Goal: Task Accomplishment & Management: Manage account settings

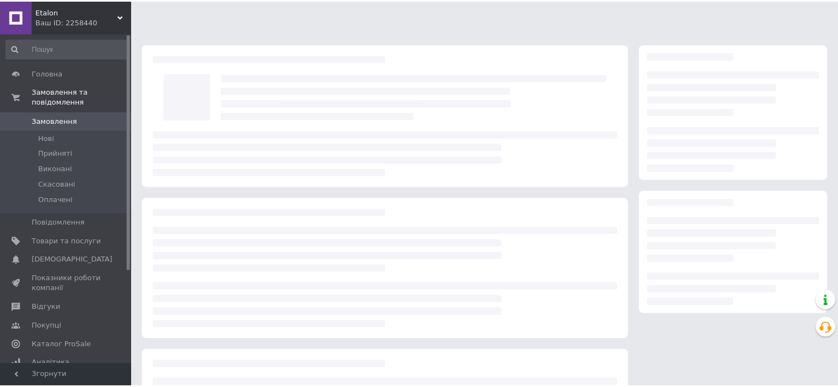
scroll to position [110, 0]
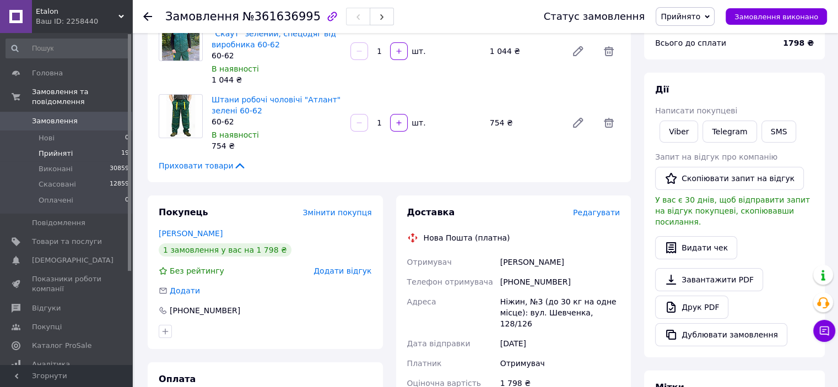
click at [53, 149] on span "Прийняті" at bounding box center [56, 154] width 34 height 10
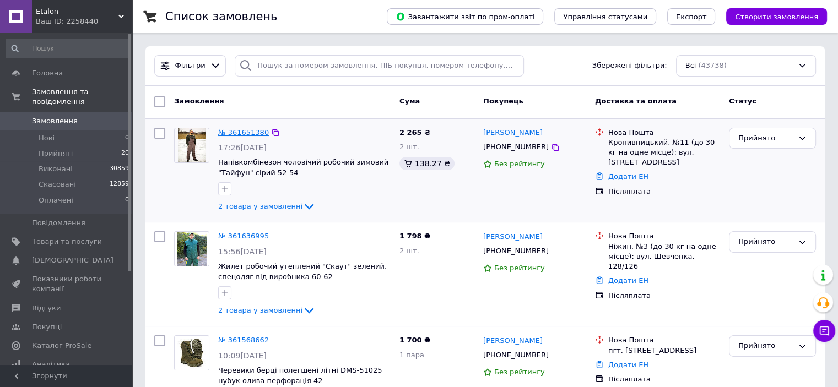
click at [246, 130] on link "№ 361651380" at bounding box center [243, 132] width 51 height 8
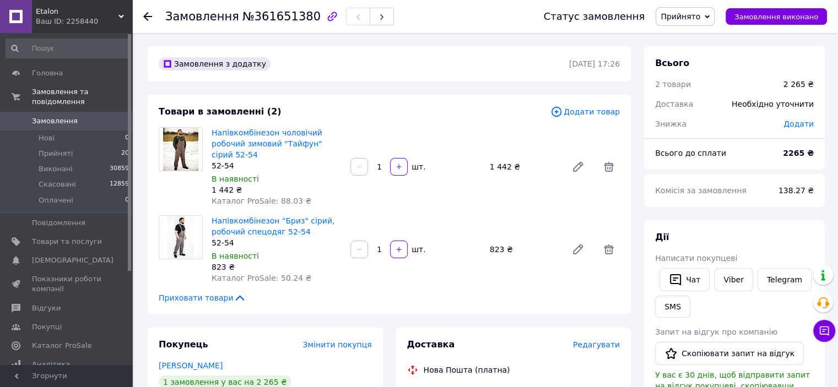
click at [267, 21] on span "№361651380" at bounding box center [281, 16] width 78 height 13
copy span "361651380"
click at [243, 136] on link "Напівкомбінезон чоловічий робочий зимовий "Тайфун" сірий 52-54" at bounding box center [267, 143] width 111 height 31
copy link "Напівкомбінезон "Бриз" сірий, робочий спецодяг 52-54"
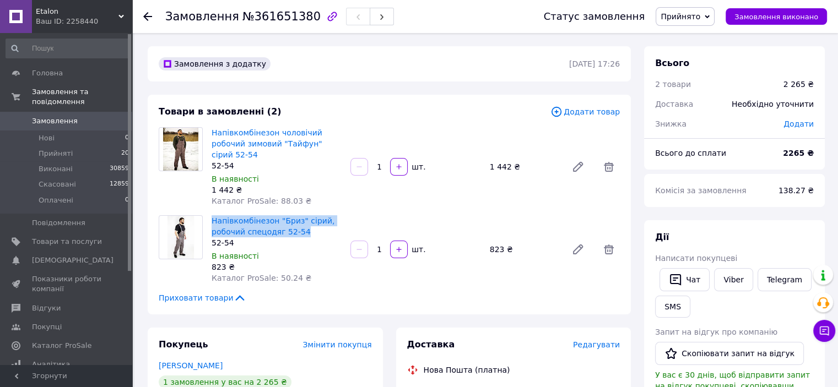
drag, startPoint x: 316, startPoint y: 231, endPoint x: 211, endPoint y: 219, distance: 105.9
click at [211, 219] on div "Напівкомбінезон "Бриз" сірий, робочий спецодяг 52-54 52-54 В наявності 823 ₴ Ка…" at bounding box center [276, 249] width 139 height 73
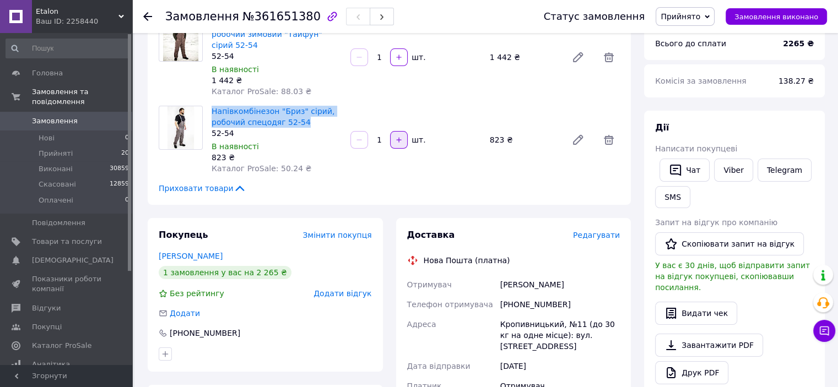
scroll to position [165, 0]
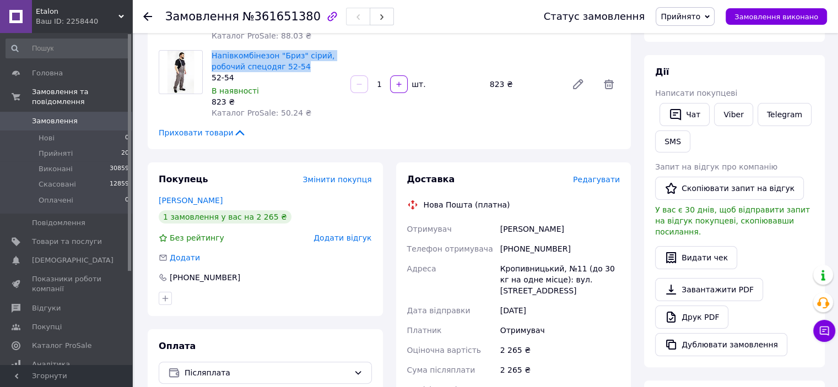
copy div "Отримувач Гайдим Владимир"
drag, startPoint x: 574, startPoint y: 231, endPoint x: 466, endPoint y: 229, distance: 108.0
click at [466, 229] on div "Отримувач Гайдим Владимир Телефон отримувача +380957913121 Адреса Кропивницький…" at bounding box center [514, 325] width 218 height 212
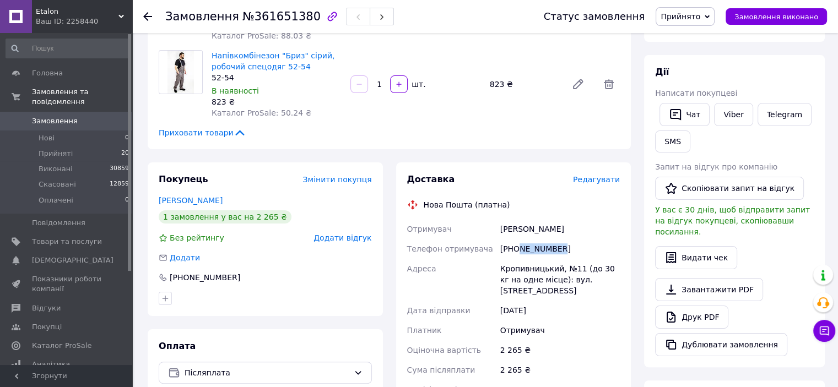
copy div "957913121"
drag, startPoint x: 562, startPoint y: 245, endPoint x: 512, endPoint y: 239, distance: 49.9
click at [516, 244] on div "[PHONE_NUMBER]" at bounding box center [560, 249] width 124 height 20
copy div "Адреса Кропивницький, №11 (до 30 кг на одне місце): вул. Вокзальна,16 корп.1"
drag, startPoint x: 531, startPoint y: 288, endPoint x: 492, endPoint y: 275, distance: 41.1
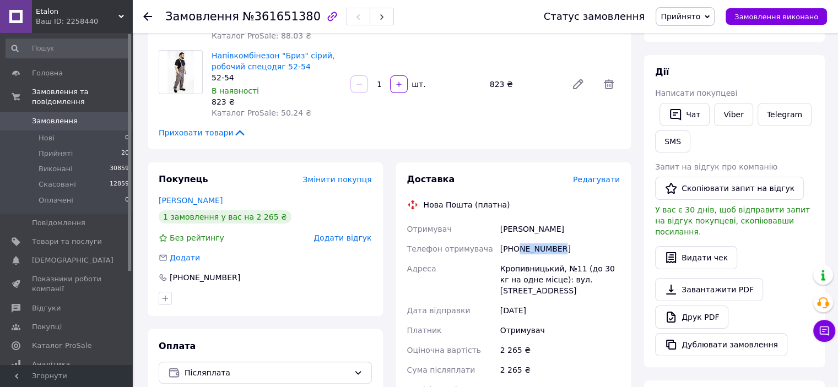
click at [492, 275] on div "Отримувач Гайдим Владимир Телефон отримувача +380957913121 Адреса Кропивницький…" at bounding box center [514, 325] width 218 height 212
copy div "957913121"
drag, startPoint x: 570, startPoint y: 244, endPoint x: 518, endPoint y: 246, distance: 51.8
click at [518, 246] on div "[PHONE_NUMBER]" at bounding box center [560, 249] width 124 height 20
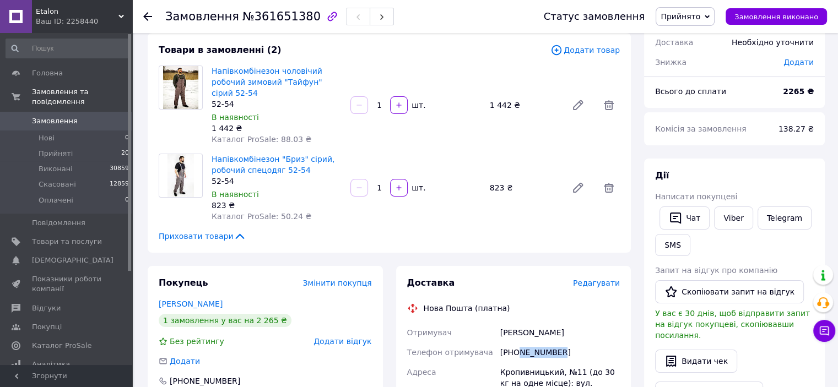
scroll to position [55, 0]
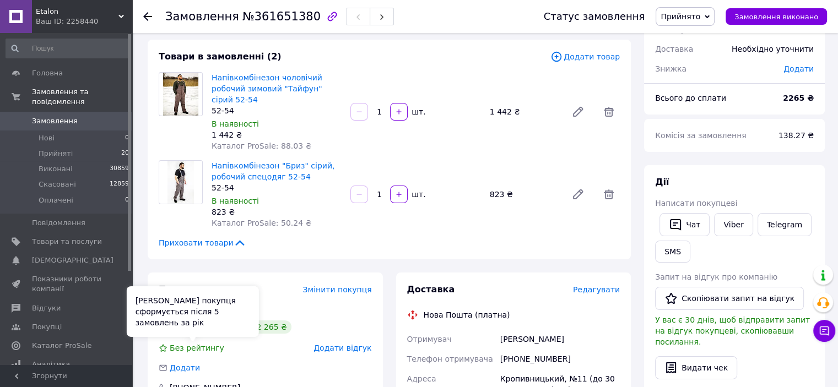
click at [213, 312] on div "[PERSON_NAME] покупця сформується після 5 замовлень за рік" at bounding box center [193, 312] width 132 height 51
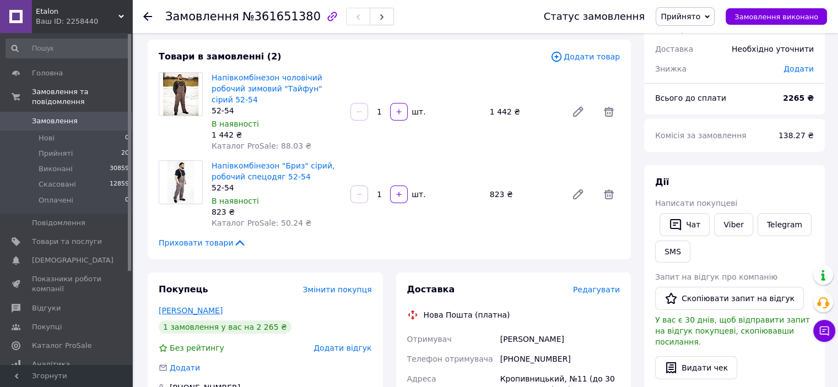
click at [214, 310] on link "Гайдим Владимир" at bounding box center [191, 310] width 64 height 9
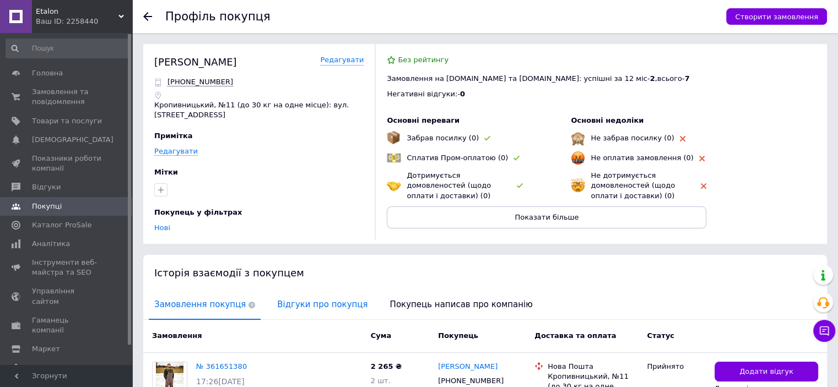
click at [282, 301] on span "Відгуки про покупця" at bounding box center [322, 305] width 101 height 28
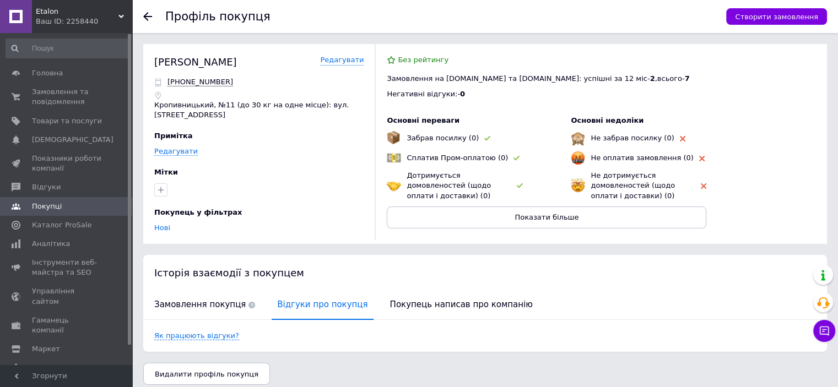
click at [144, 20] on icon at bounding box center [147, 16] width 9 height 9
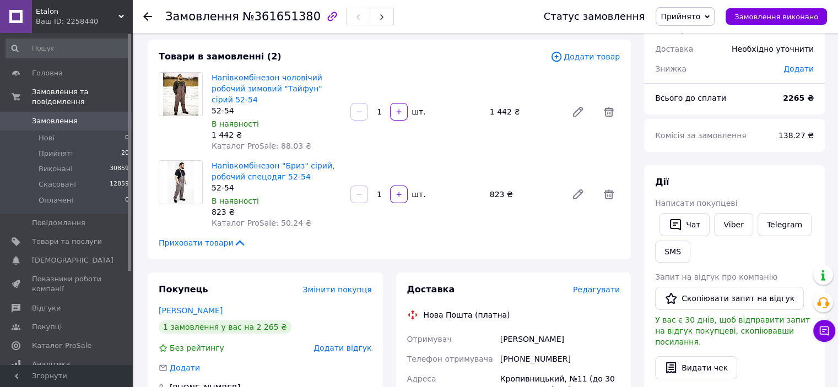
scroll to position [110, 0]
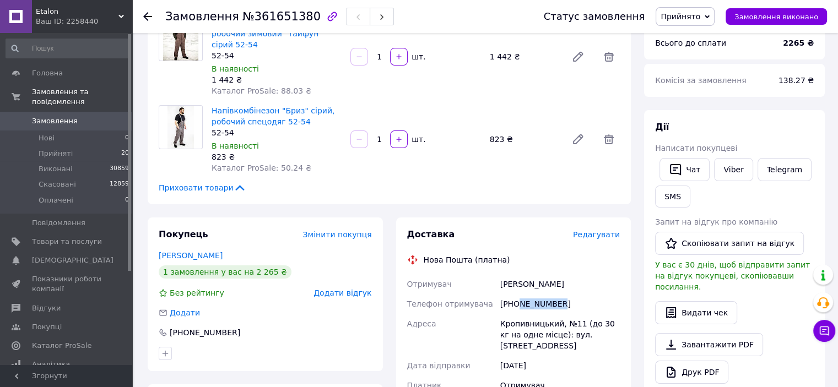
copy div "957913121"
drag, startPoint x: 519, startPoint y: 305, endPoint x: 566, endPoint y: 305, distance: 47.9
click at [566, 305] on div "[PHONE_NUMBER]" at bounding box center [560, 304] width 124 height 20
click at [79, 146] on li "Прийняті 20" at bounding box center [68, 153] width 136 height 15
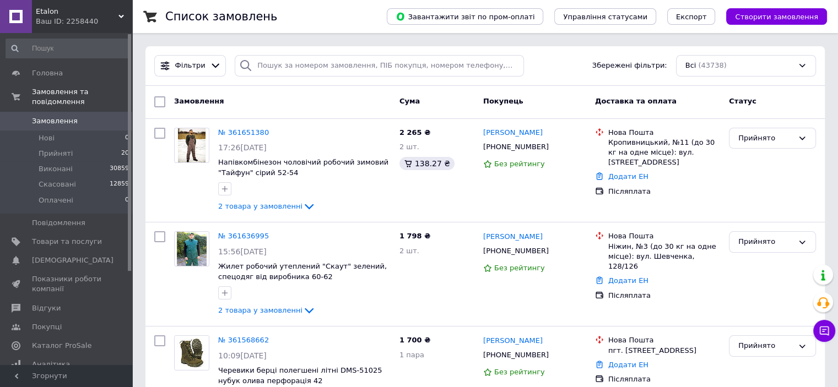
click at [159, 100] on input "checkbox" at bounding box center [159, 101] width 11 height 11
checkbox input "true"
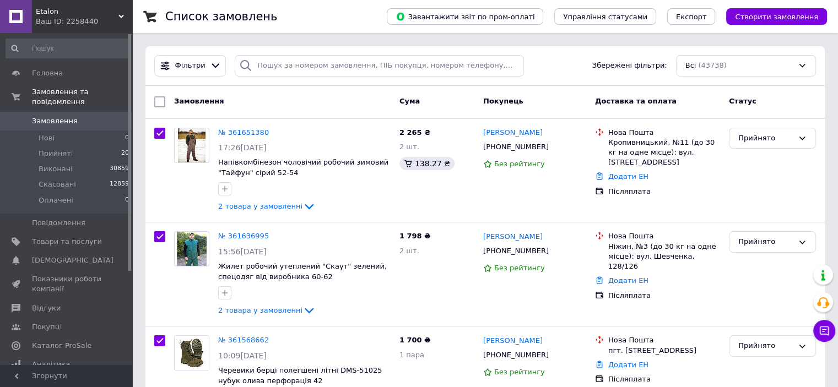
checkbox input "true"
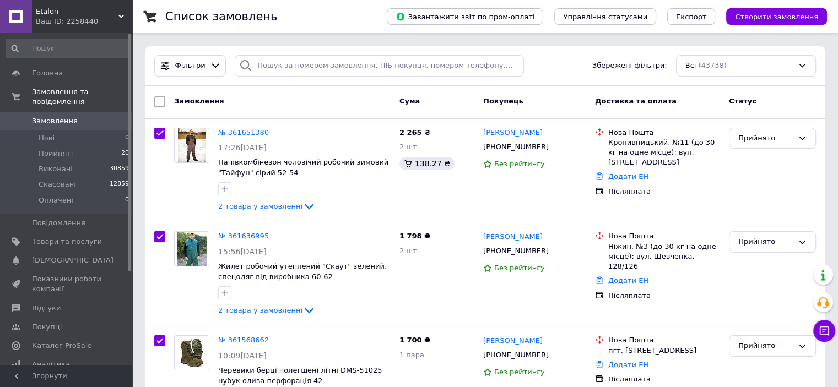
checkbox input "true"
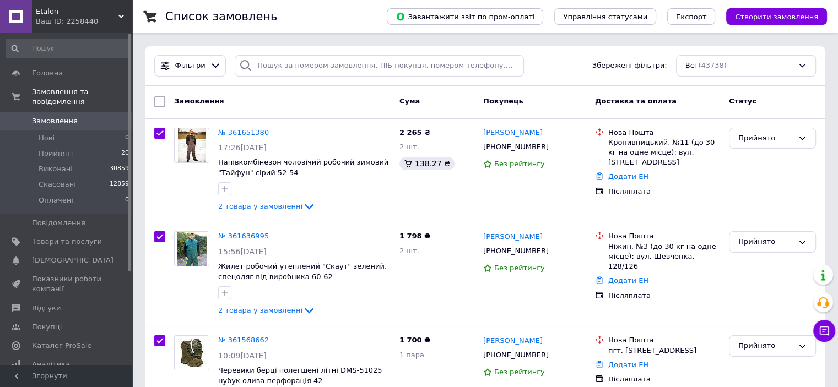
checkbox input "true"
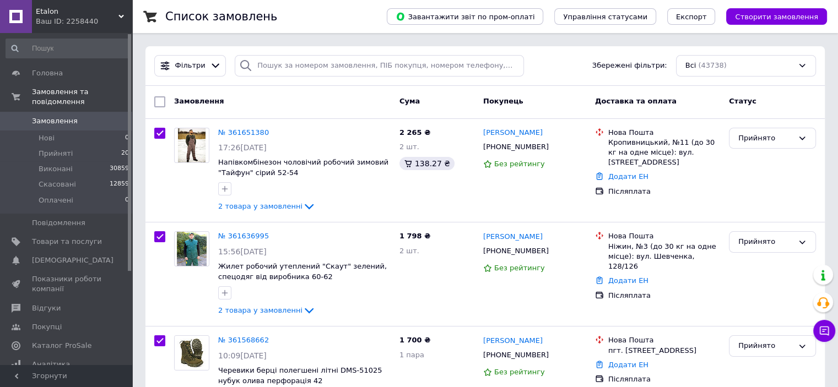
checkbox input "true"
click at [159, 100] on input "checkbox" at bounding box center [161, 102] width 7 height 7
checkbox input "false"
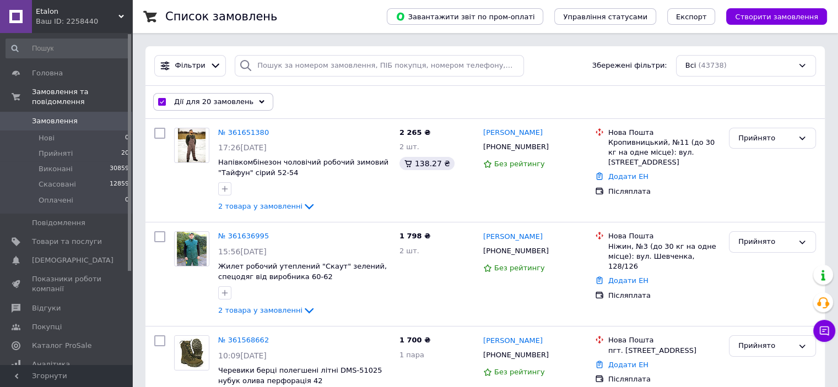
checkbox input "false"
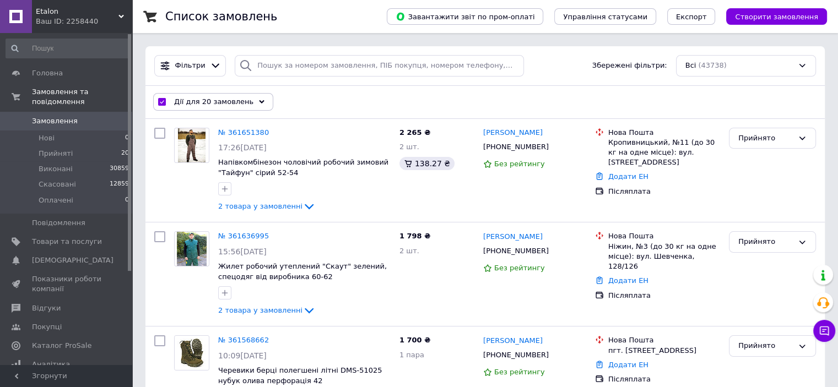
checkbox input "false"
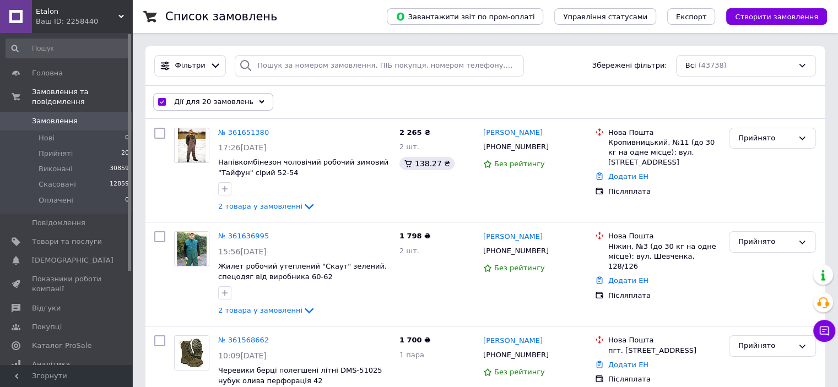
checkbox input "false"
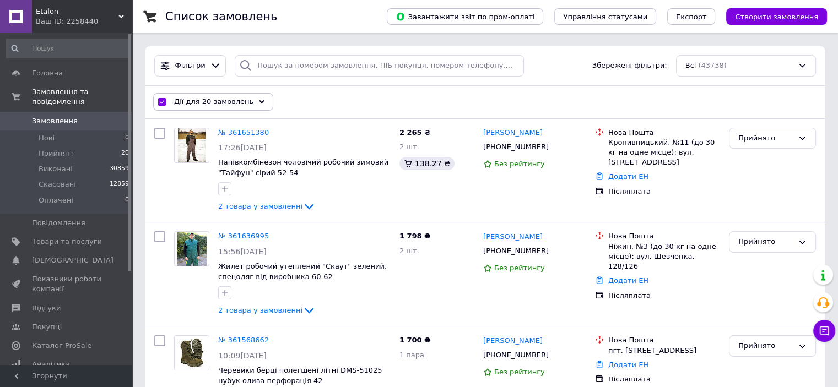
checkbox input "false"
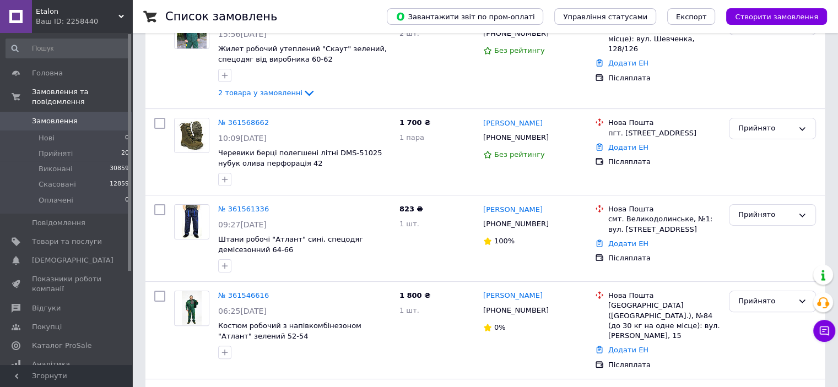
scroll to position [220, 0]
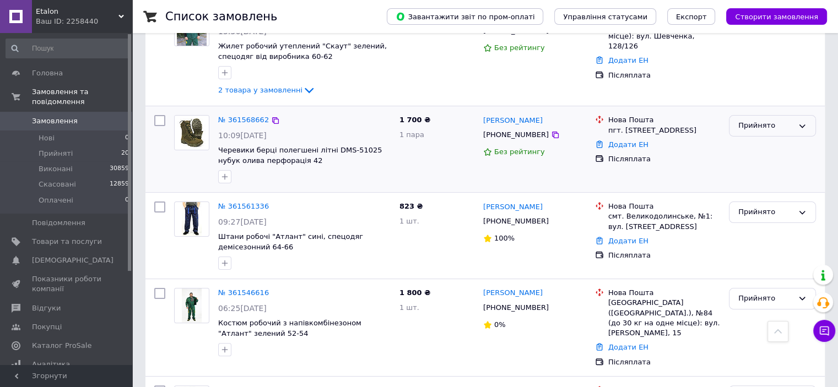
click at [759, 127] on div "Прийнято" at bounding box center [765, 126] width 55 height 12
click at [617, 149] on link "Додати ЕН" at bounding box center [628, 145] width 40 height 8
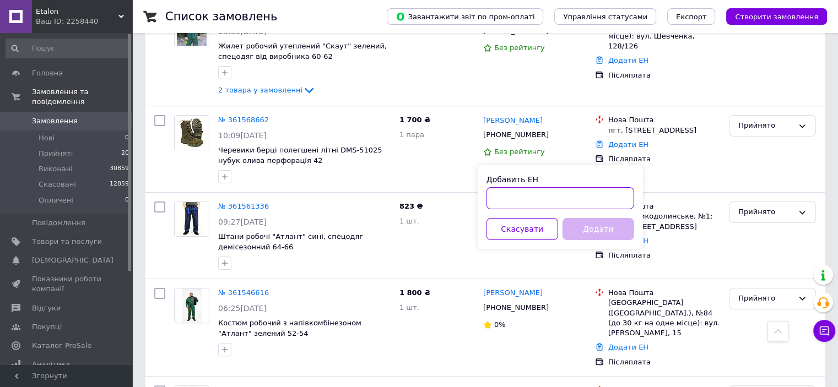
click at [538, 201] on input "Добавить ЕН" at bounding box center [561, 198] width 148 height 22
paste input "20451246925212"
type input "20451246925212"
click at [575, 227] on button "Додати" at bounding box center [599, 229] width 72 height 22
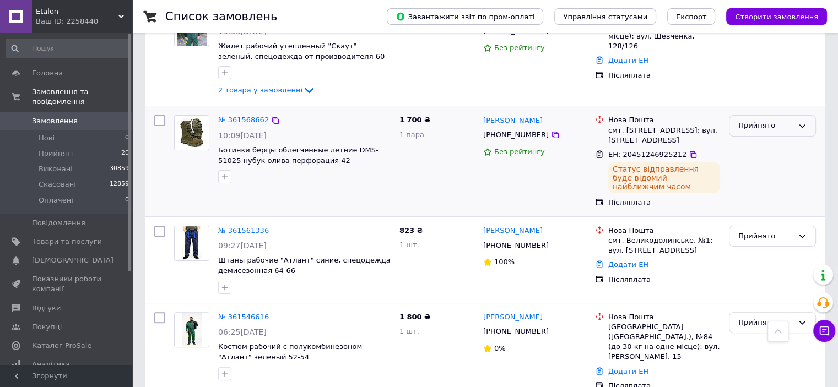
click at [803, 129] on icon at bounding box center [802, 126] width 9 height 9
click at [772, 149] on li "Виконано" at bounding box center [773, 149] width 86 height 20
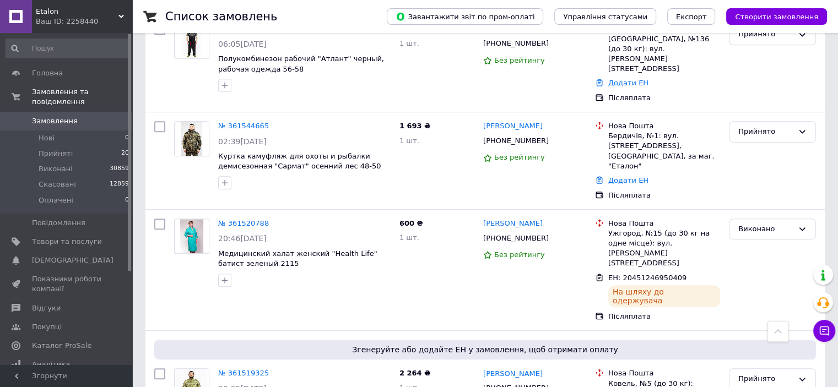
scroll to position [661, 0]
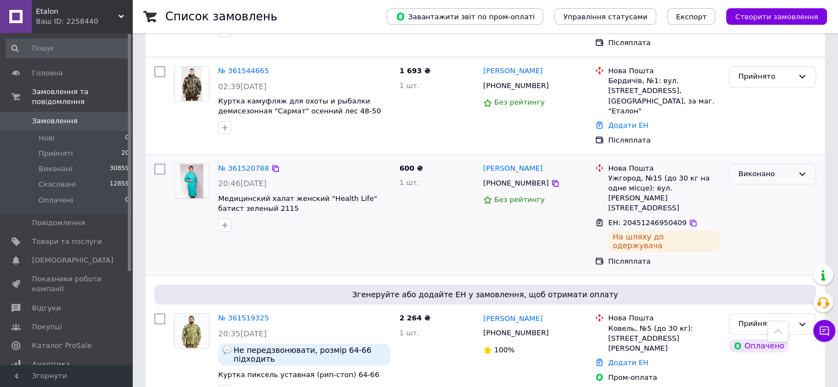
click at [776, 169] on div "Виконано" at bounding box center [765, 175] width 55 height 12
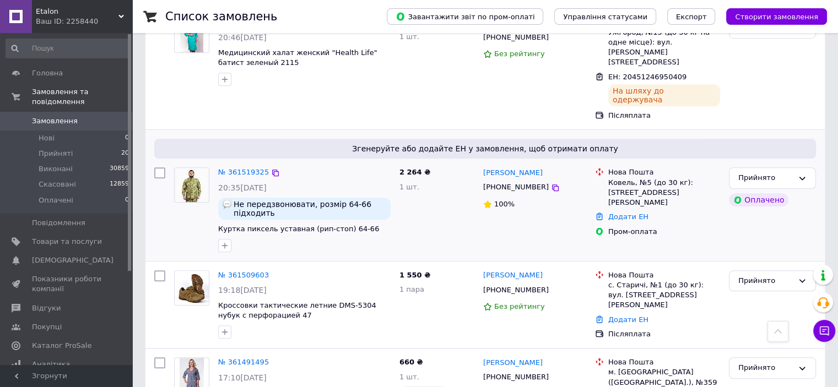
scroll to position [827, 0]
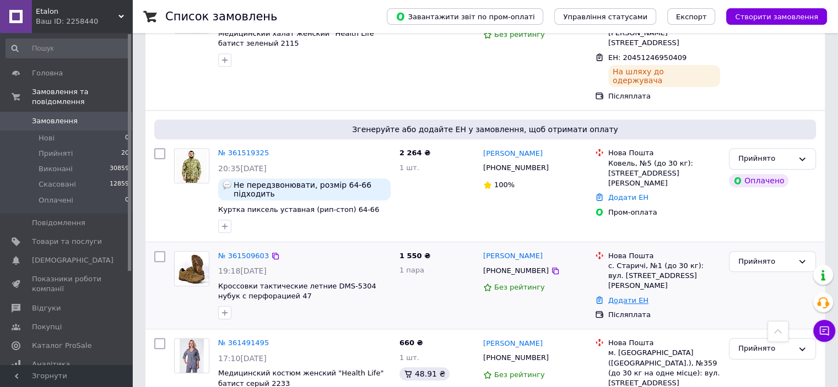
click at [625, 296] on link "Додати ЕН" at bounding box center [628, 300] width 40 height 8
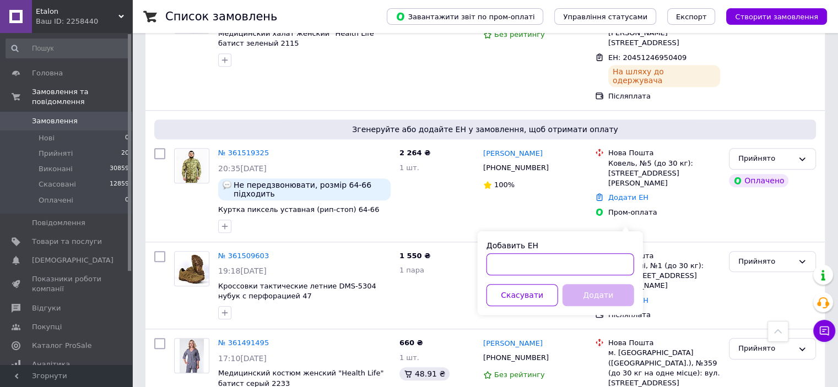
click at [530, 264] on input "Добавить ЕН" at bounding box center [561, 264] width 148 height 22
paste input "20451246872131"
type input "20451246872131"
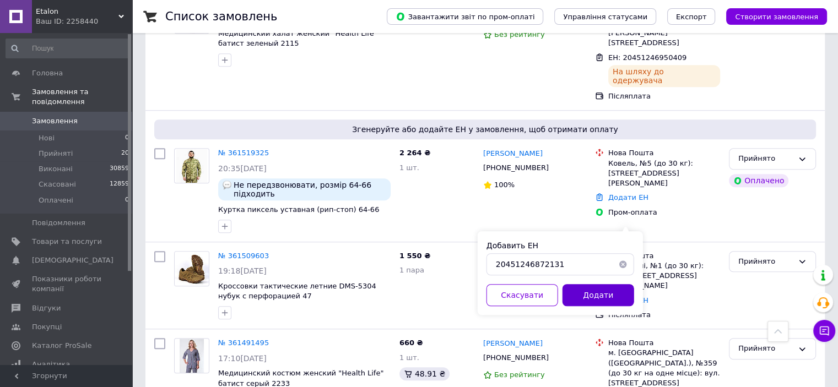
click at [590, 294] on button "Додати" at bounding box center [599, 295] width 72 height 22
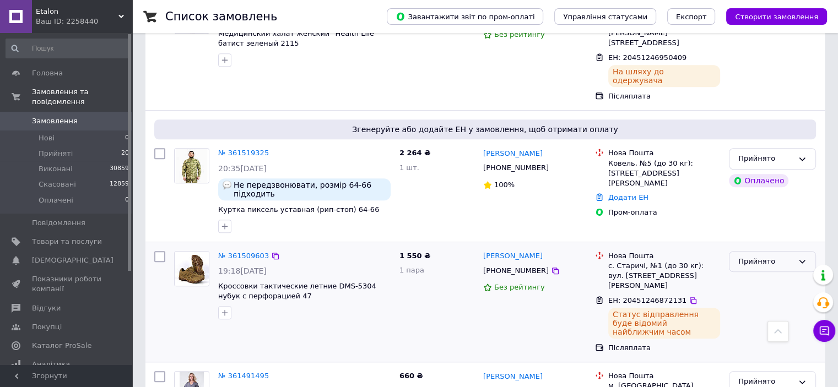
click at [790, 256] on div "Прийнято" at bounding box center [765, 262] width 55 height 12
click at [804, 257] on icon at bounding box center [802, 261] width 9 height 9
click at [767, 274] on li "Виконано" at bounding box center [773, 284] width 86 height 20
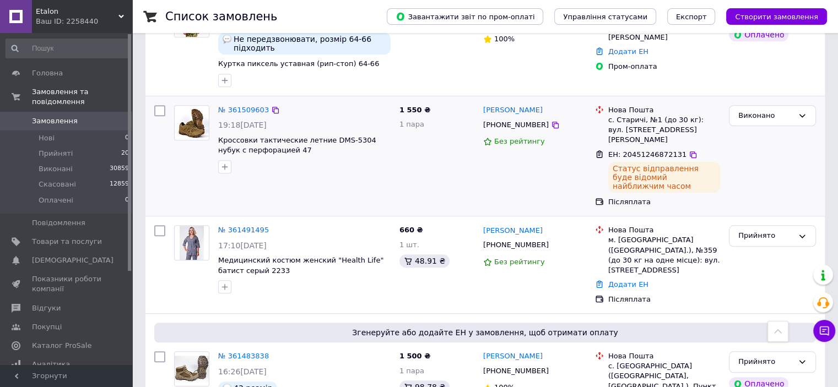
scroll to position [992, 0]
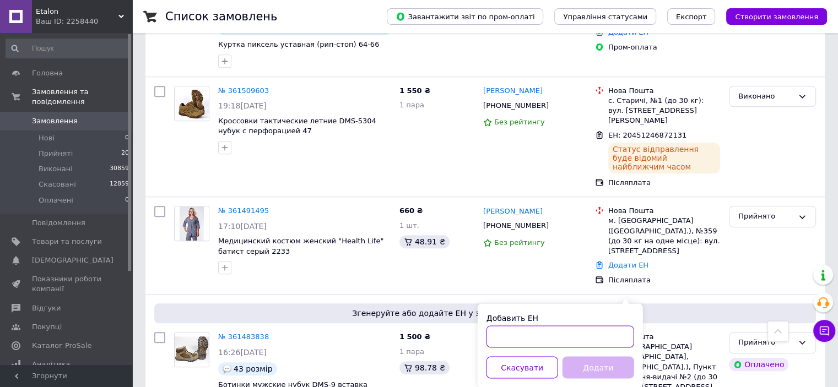
click at [528, 343] on input "Добавить ЕН" at bounding box center [561, 337] width 148 height 22
paste input "20451246594788"
type input "20451246594788"
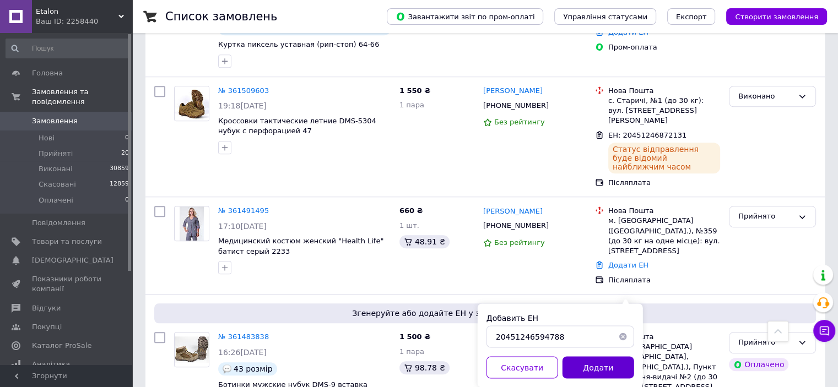
click at [612, 366] on button "Додати" at bounding box center [599, 368] width 72 height 22
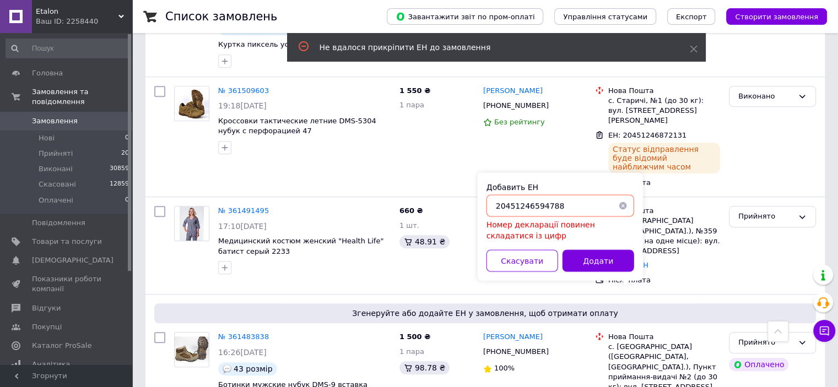
click at [623, 207] on button "button" at bounding box center [623, 206] width 22 height 22
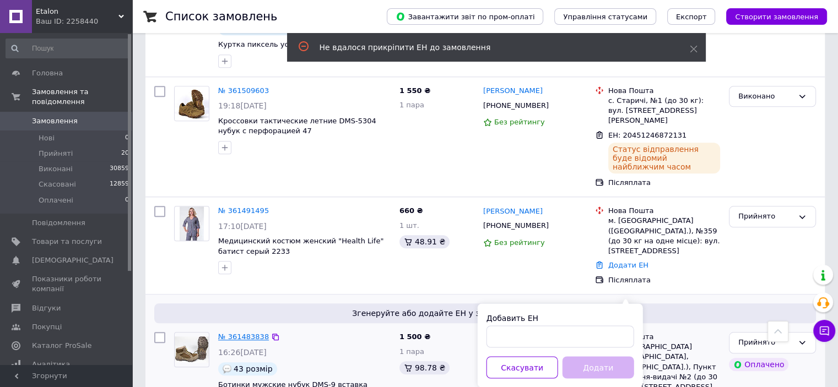
click at [248, 333] on link "№ 361483838" at bounding box center [243, 337] width 51 height 8
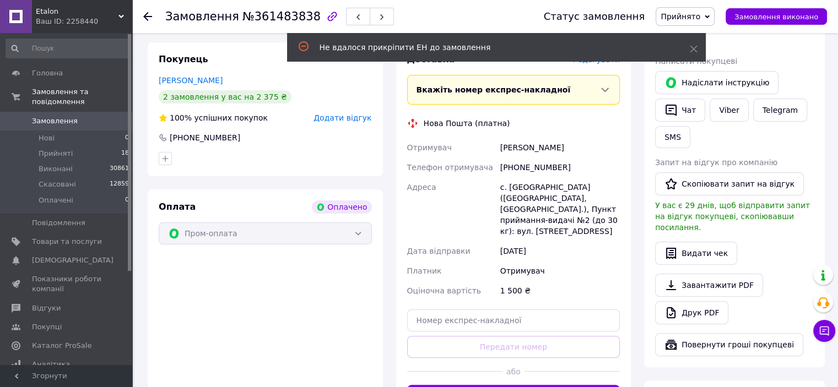
scroll to position [276, 0]
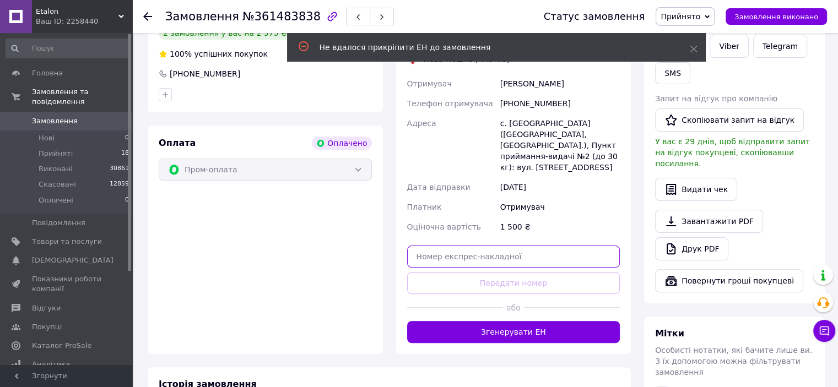
click at [454, 246] on input "text" at bounding box center [513, 257] width 213 height 22
paste input "20451246594788"
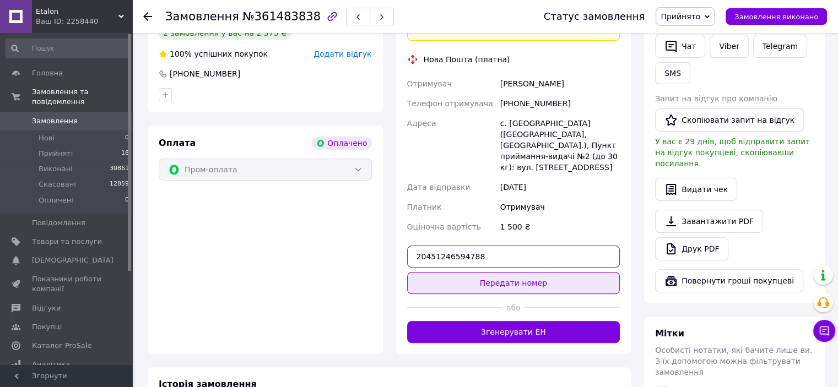
type input "20451246594788"
click at [466, 272] on button "Передати номер" at bounding box center [513, 283] width 213 height 22
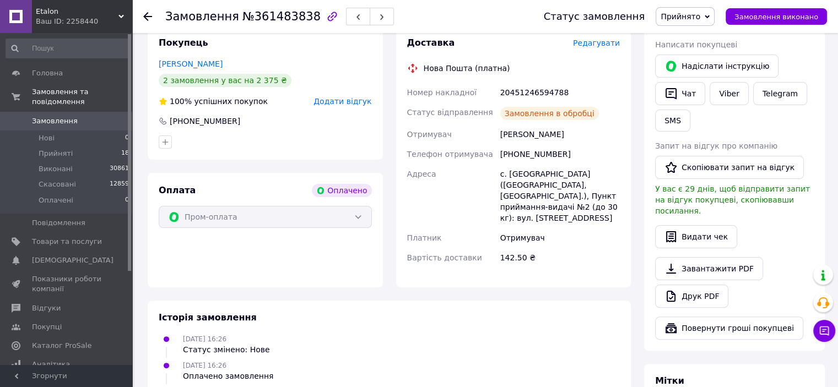
scroll to position [165, 0]
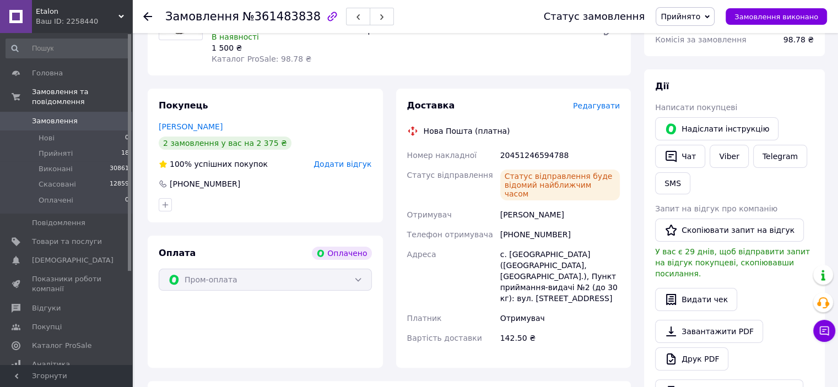
click at [697, 19] on span "Прийнято" at bounding box center [681, 16] width 40 height 9
click at [695, 37] on li "Виконано" at bounding box center [685, 38] width 58 height 17
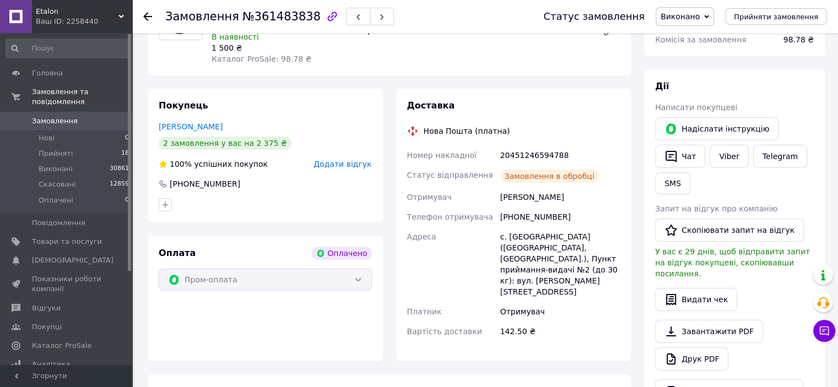
scroll to position [165, 0]
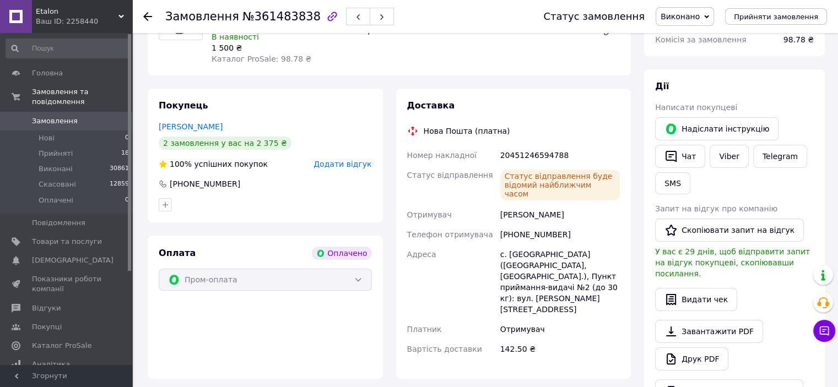
click at [65, 149] on span "Прийняті" at bounding box center [56, 154] width 34 height 10
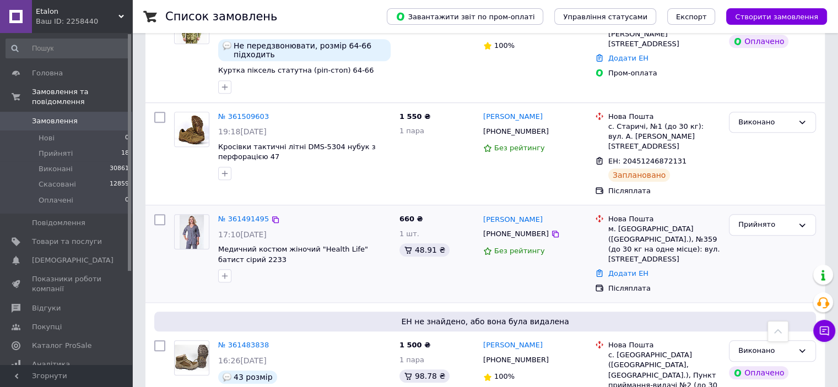
scroll to position [992, 0]
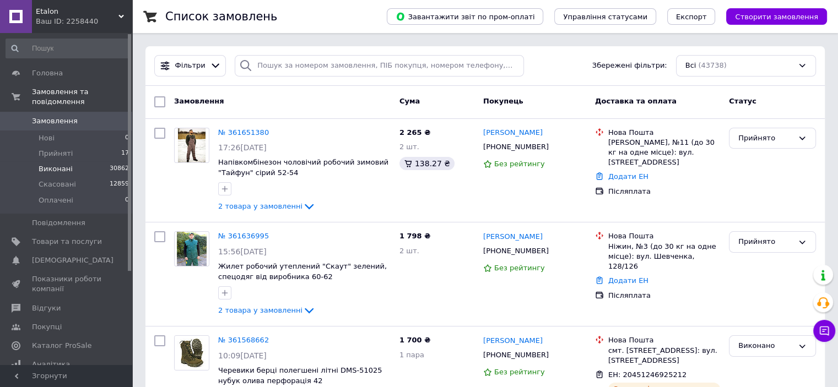
click at [61, 164] on span "Виконані" at bounding box center [56, 169] width 34 height 10
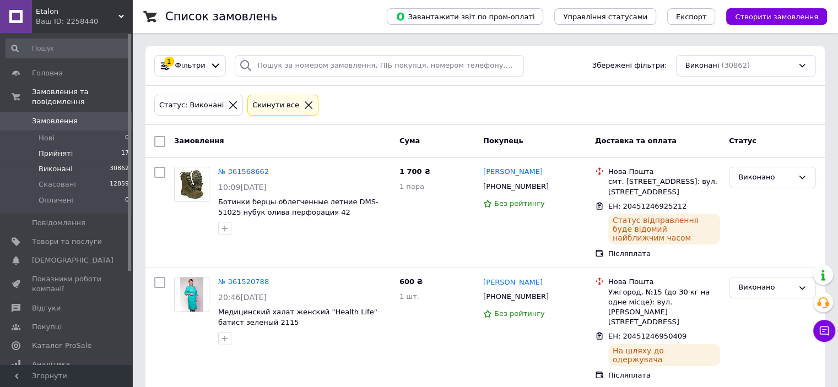
click at [46, 149] on span "Прийняті" at bounding box center [56, 154] width 34 height 10
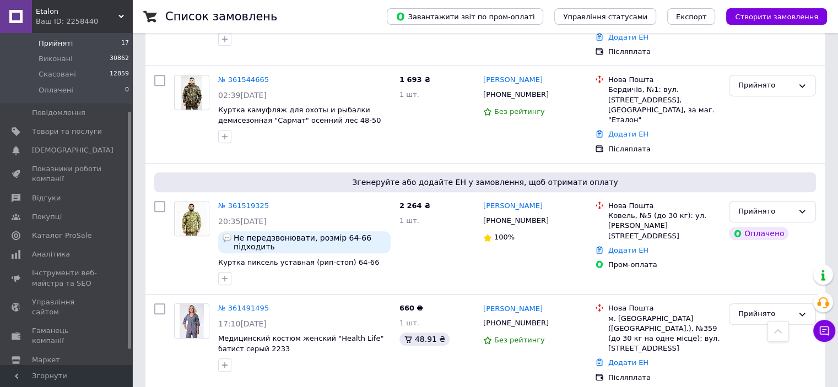
scroll to position [606, 0]
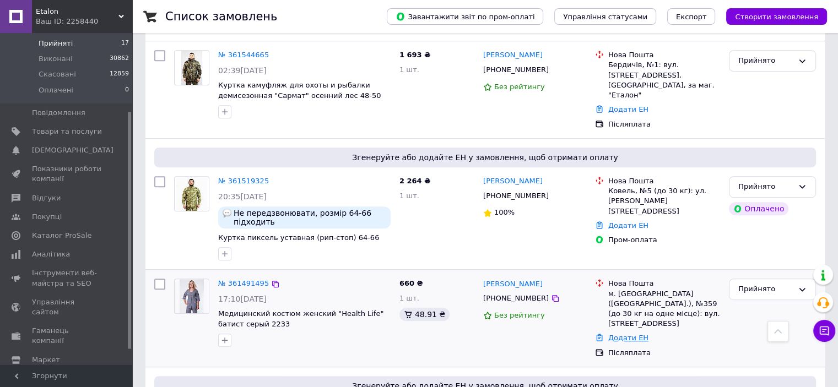
click at [633, 334] on link "Додати ЕН" at bounding box center [628, 338] width 40 height 8
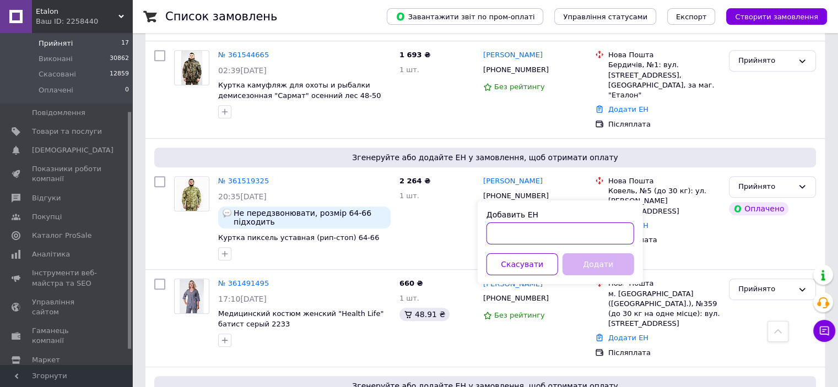
click at [509, 236] on input "Добавить ЕН" at bounding box center [561, 234] width 148 height 22
paste input "20451246947549"
type input "20451246947549"
click at [585, 267] on button "Додати" at bounding box center [599, 264] width 72 height 22
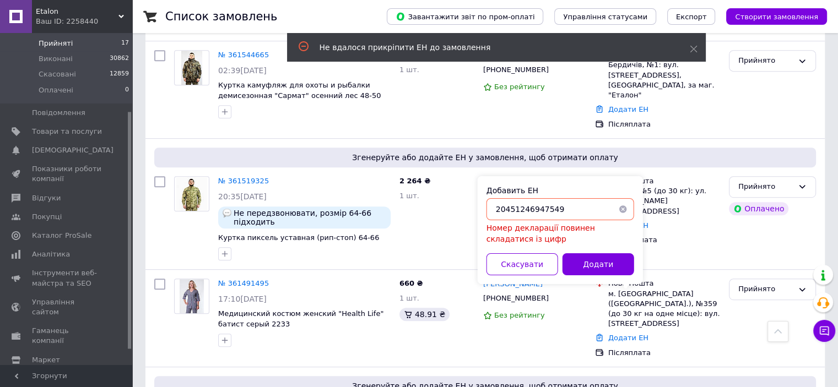
click at [622, 209] on button "button" at bounding box center [623, 209] width 22 height 22
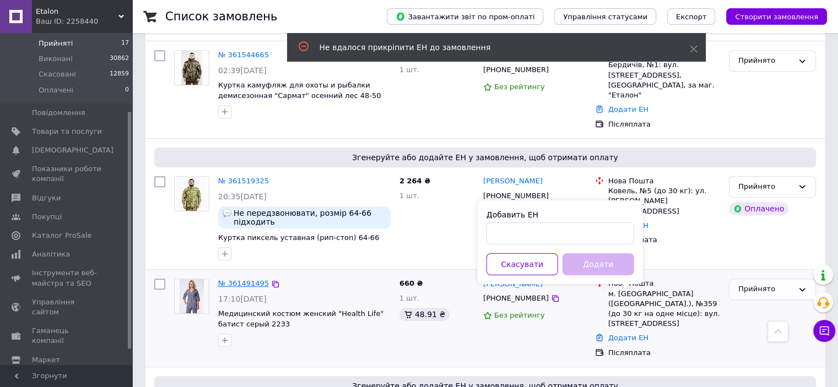
click at [239, 279] on link "№ 361491495" at bounding box center [243, 283] width 51 height 8
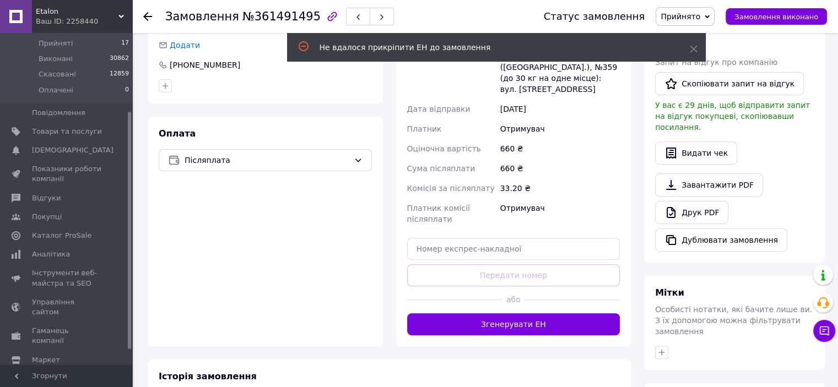
scroll to position [276, 0]
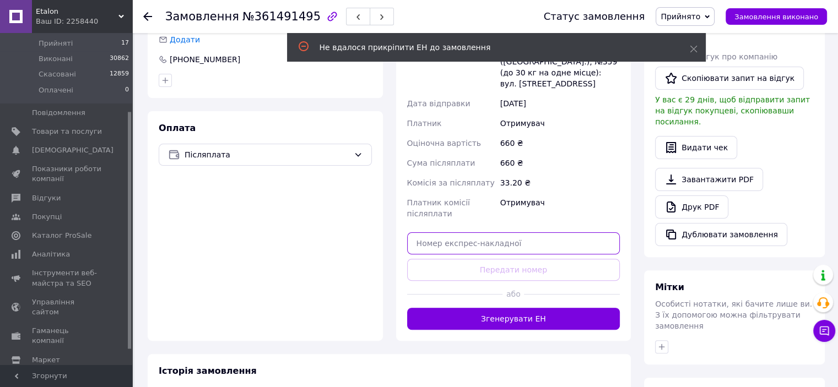
click at [441, 236] on input "text" at bounding box center [513, 244] width 213 height 22
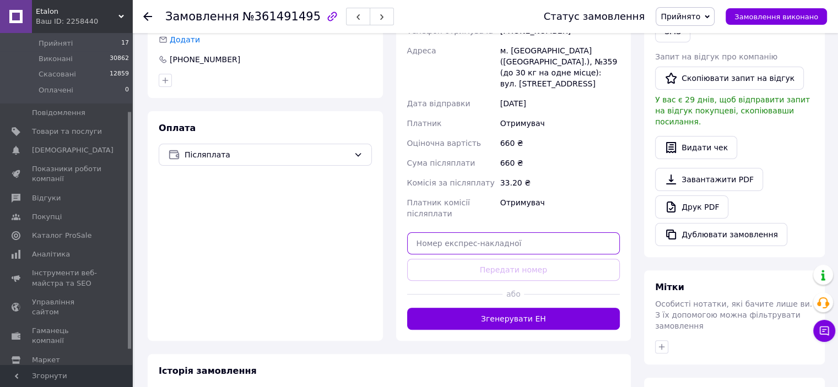
paste input "20451246947549"
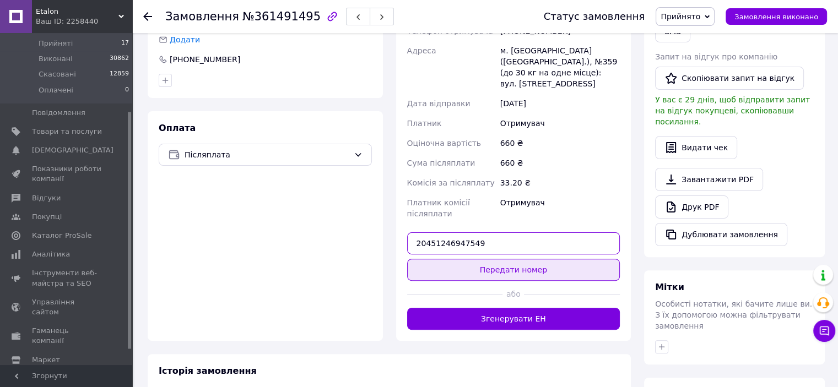
type input "20451246947549"
click at [487, 259] on button "Передати номер" at bounding box center [513, 270] width 213 height 22
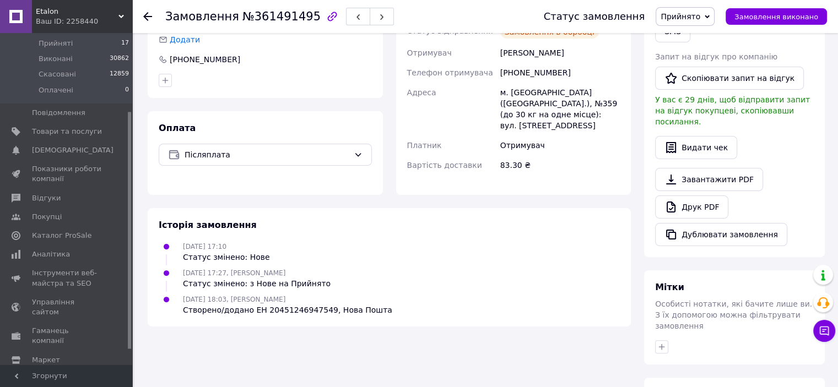
scroll to position [110, 0]
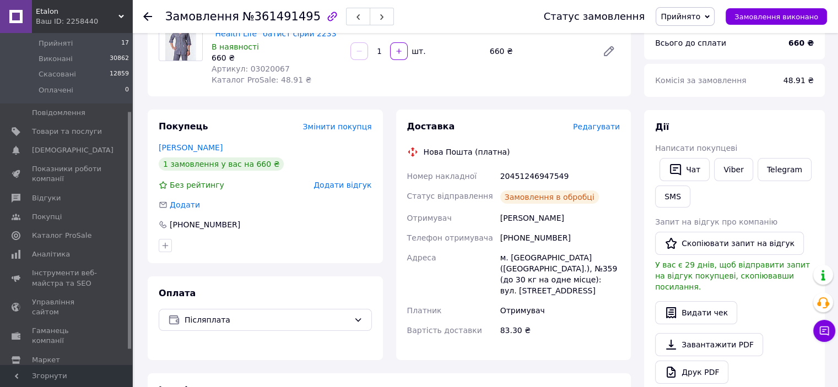
click at [681, 15] on span "Прийнято" at bounding box center [681, 16] width 40 height 9
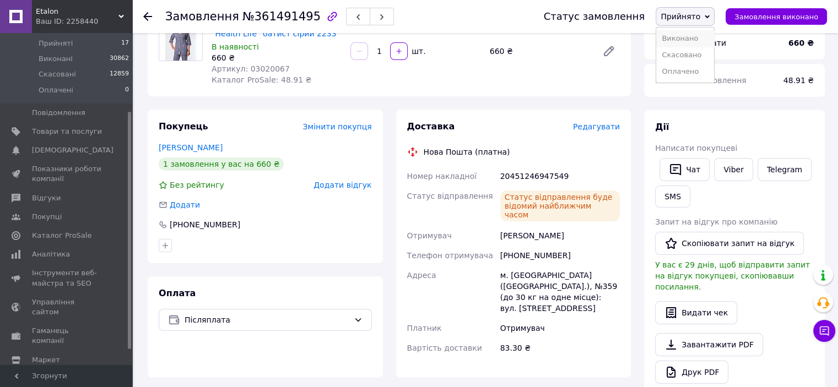
click at [682, 40] on li "Виконано" at bounding box center [685, 38] width 58 height 17
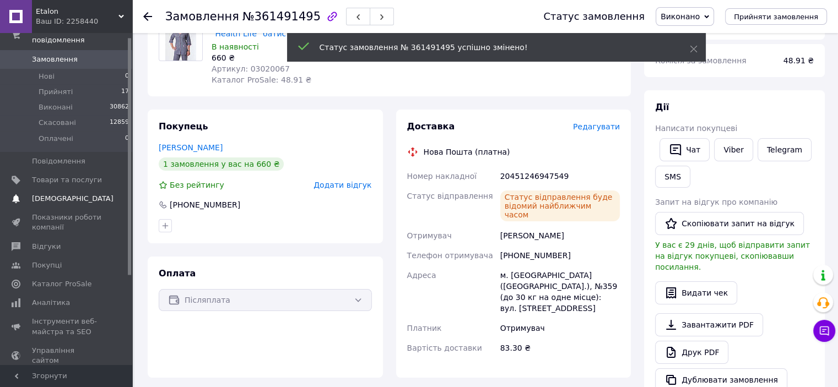
scroll to position [0, 0]
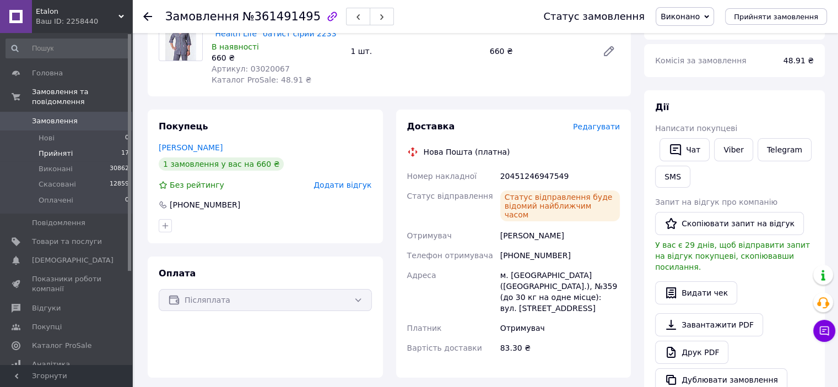
click at [59, 149] on span "Прийняті" at bounding box center [56, 154] width 34 height 10
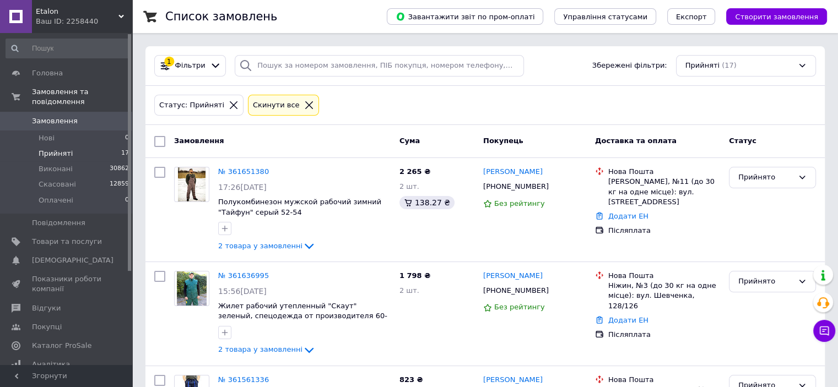
click at [159, 141] on input "checkbox" at bounding box center [159, 141] width 11 height 11
checkbox input "true"
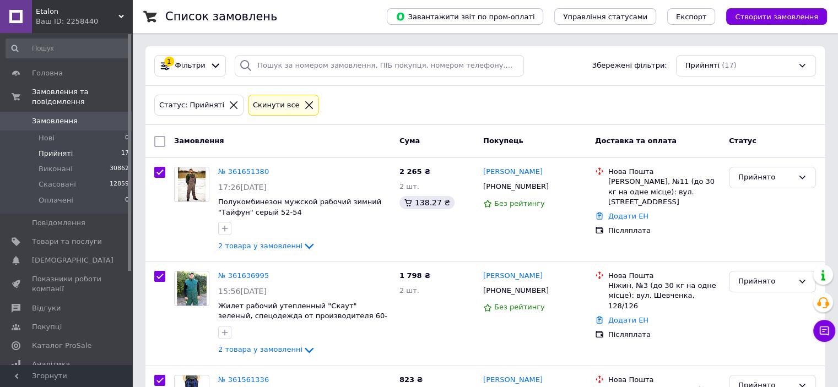
checkbox input "true"
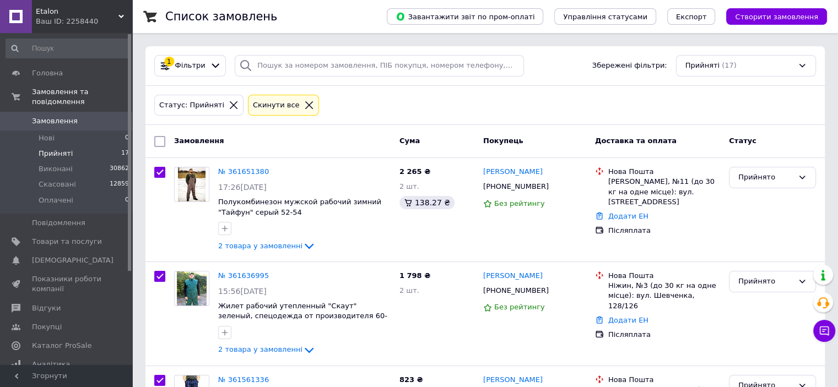
checkbox input "true"
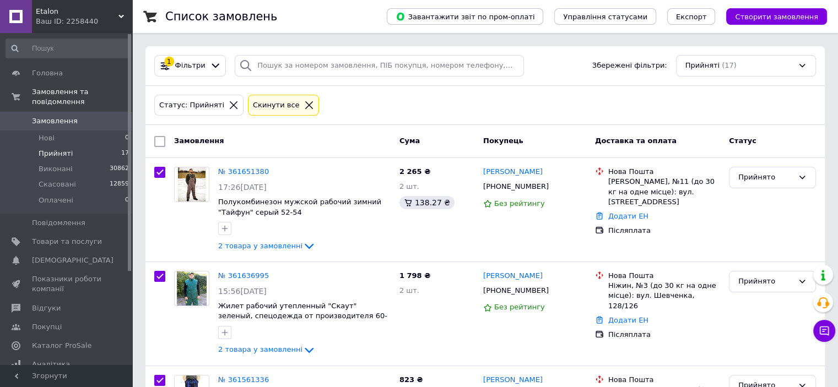
checkbox input "true"
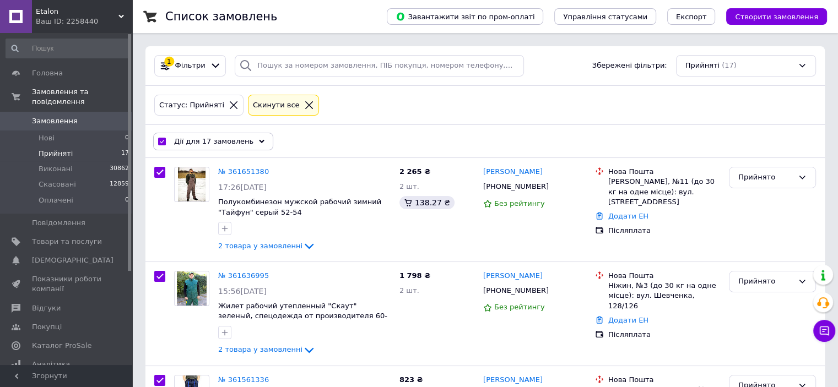
click at [159, 141] on input "checkbox" at bounding box center [161, 141] width 7 height 7
checkbox input "false"
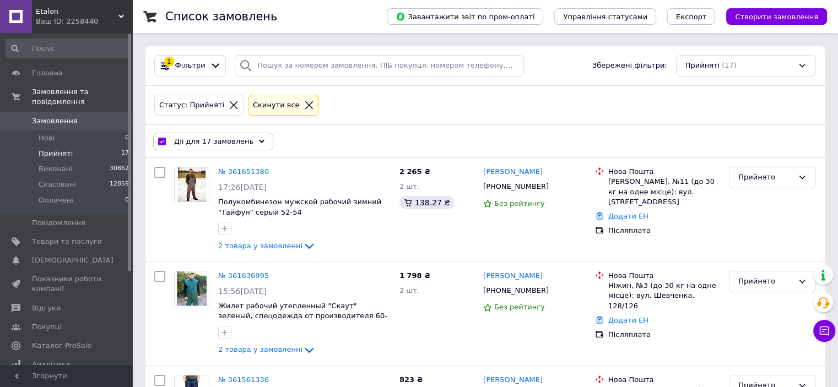
checkbox input "false"
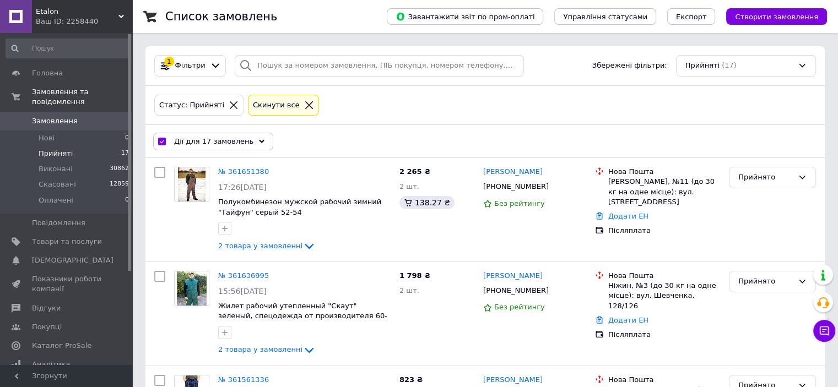
checkbox input "false"
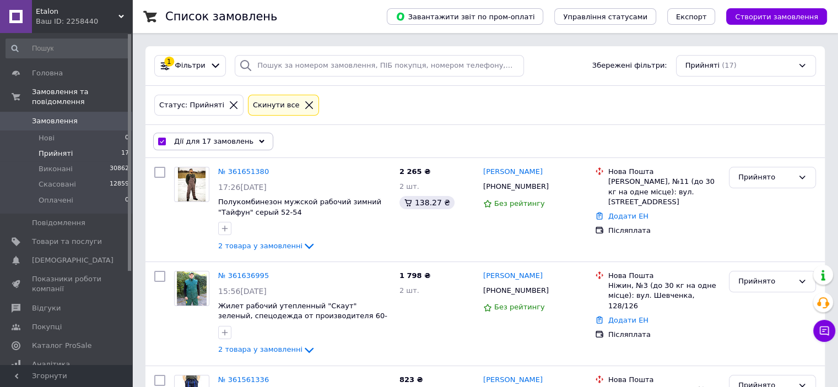
checkbox input "false"
